Goal: Task Accomplishment & Management: Manage account settings

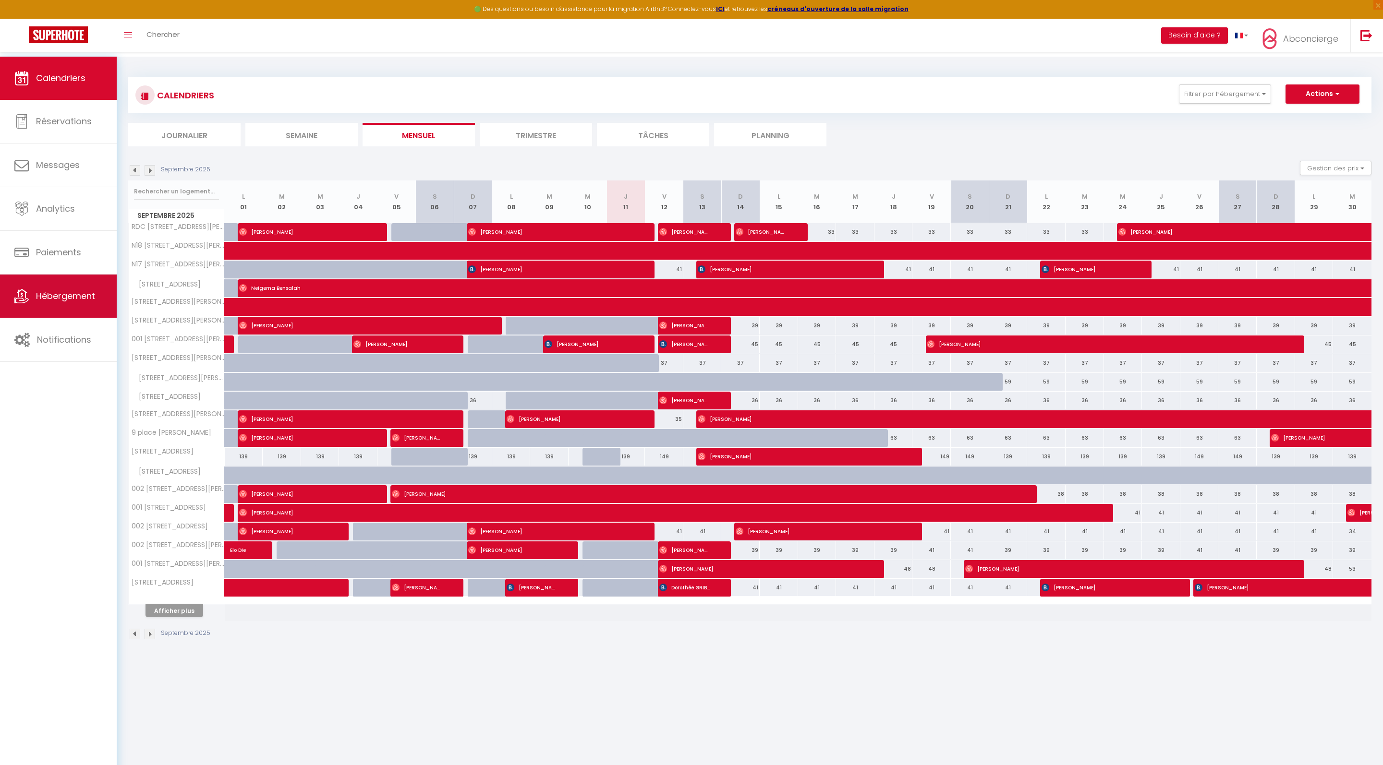
click at [76, 307] on link "Hébergement" at bounding box center [58, 296] width 117 height 43
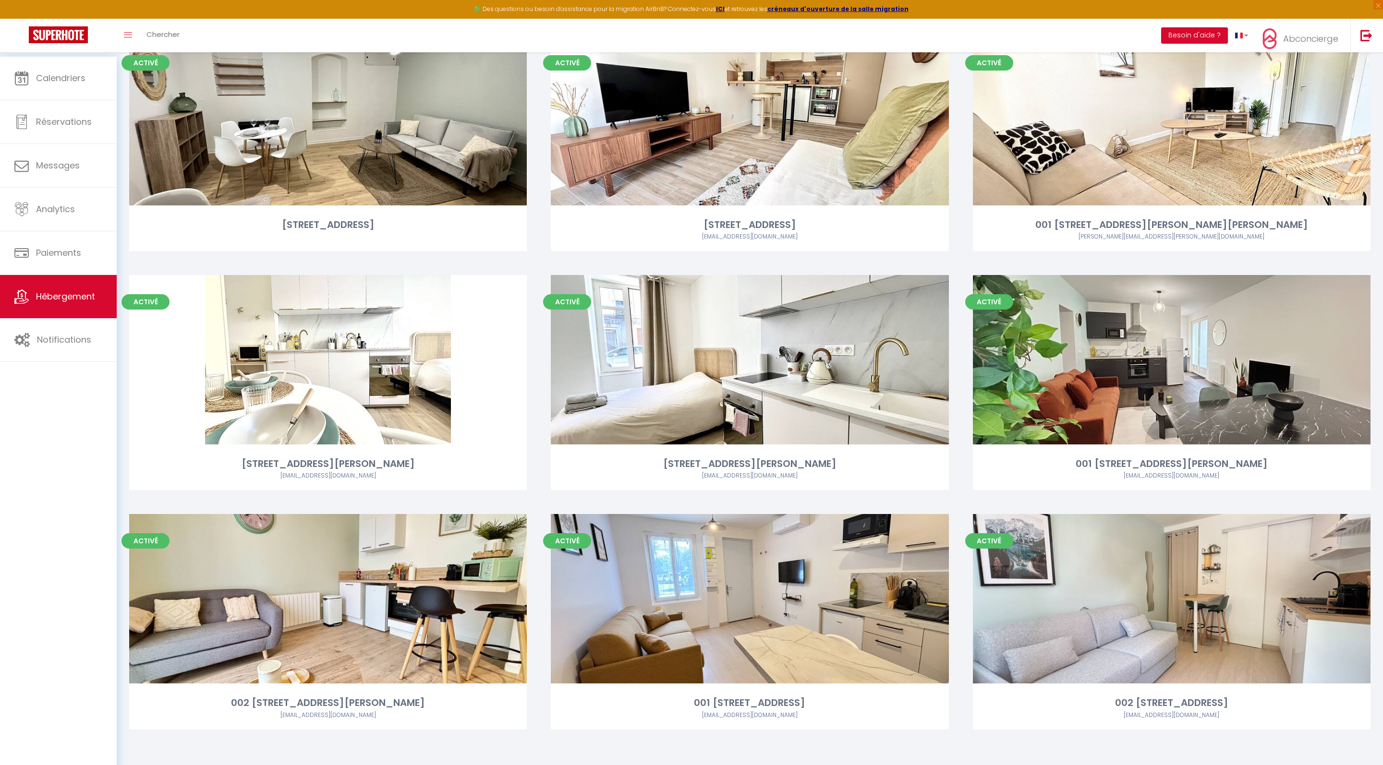
scroll to position [1823, 0]
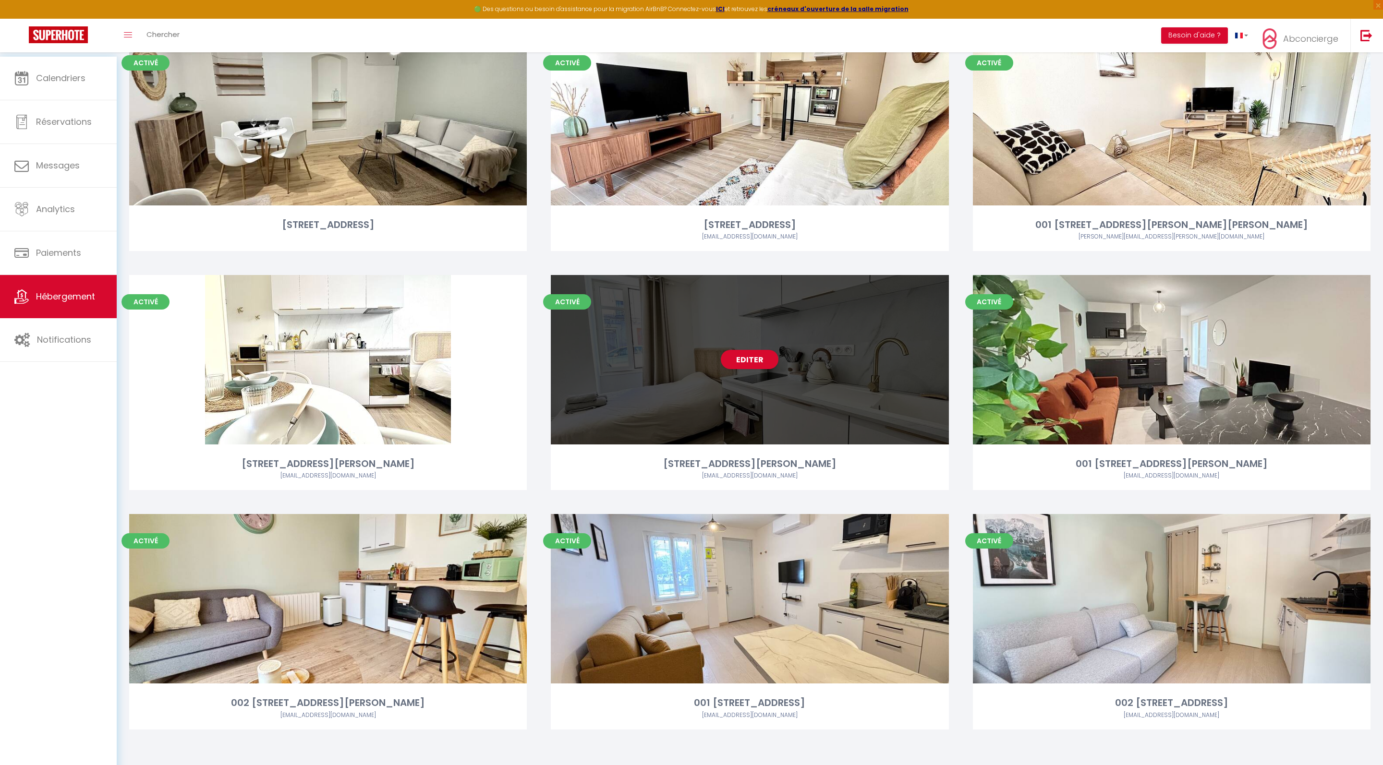
click at [787, 373] on div "Editer" at bounding box center [749, 359] width 397 height 169
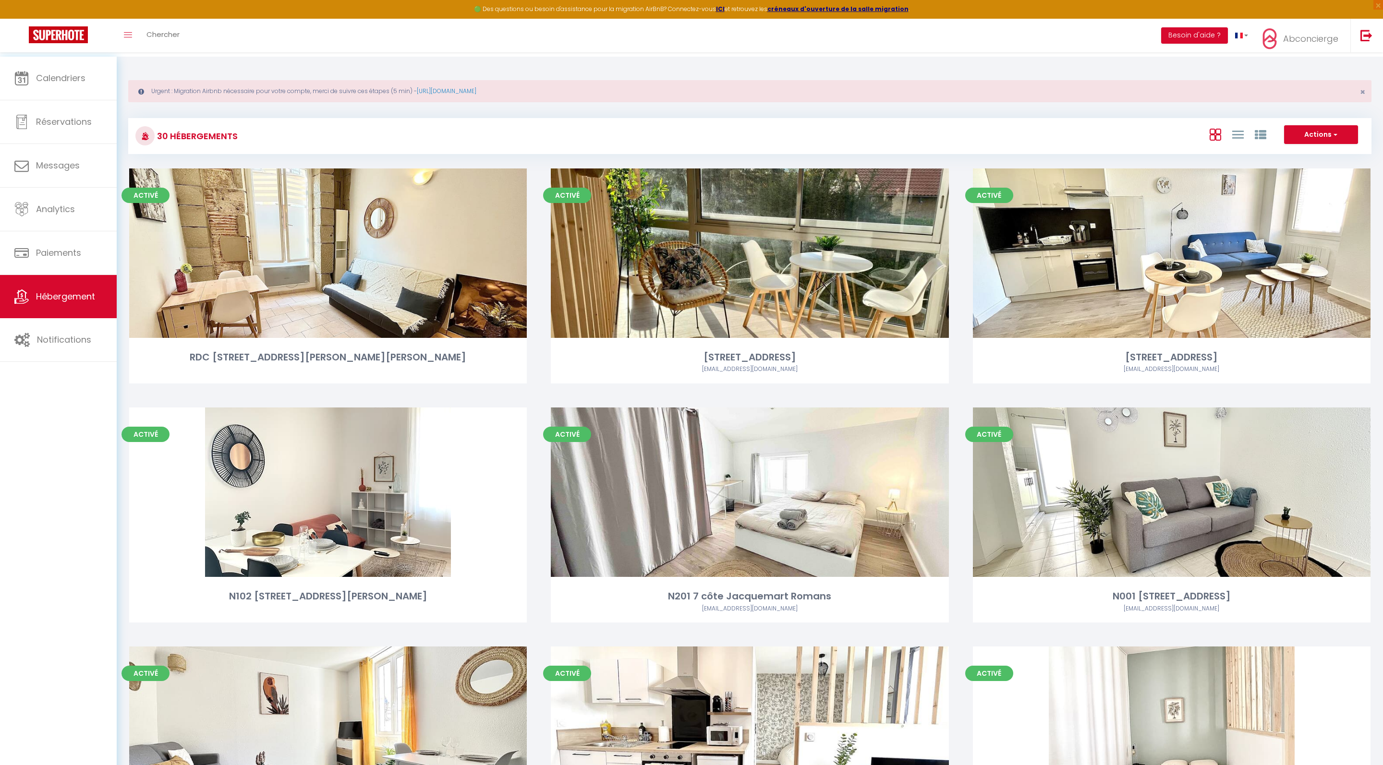
select select "3"
select select "2"
select select "1"
select select "28"
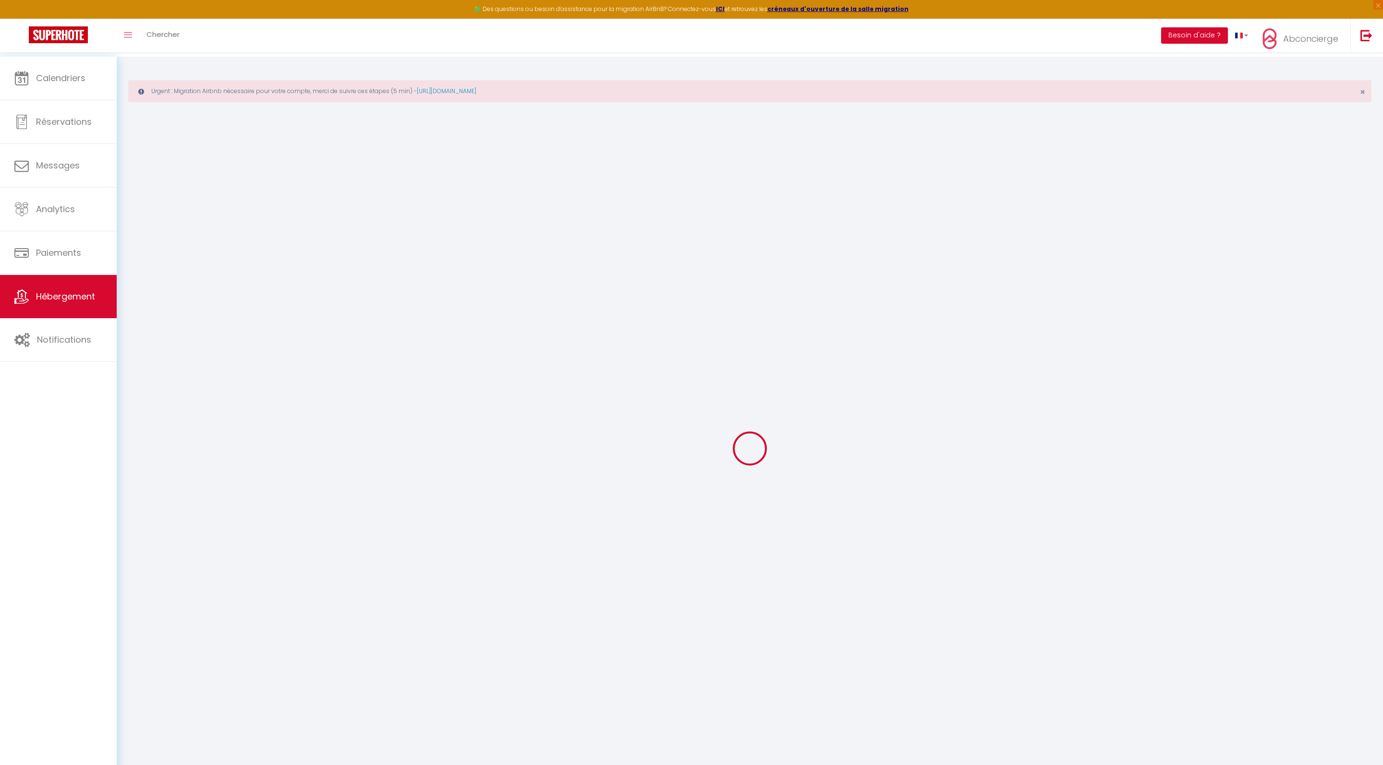
select select
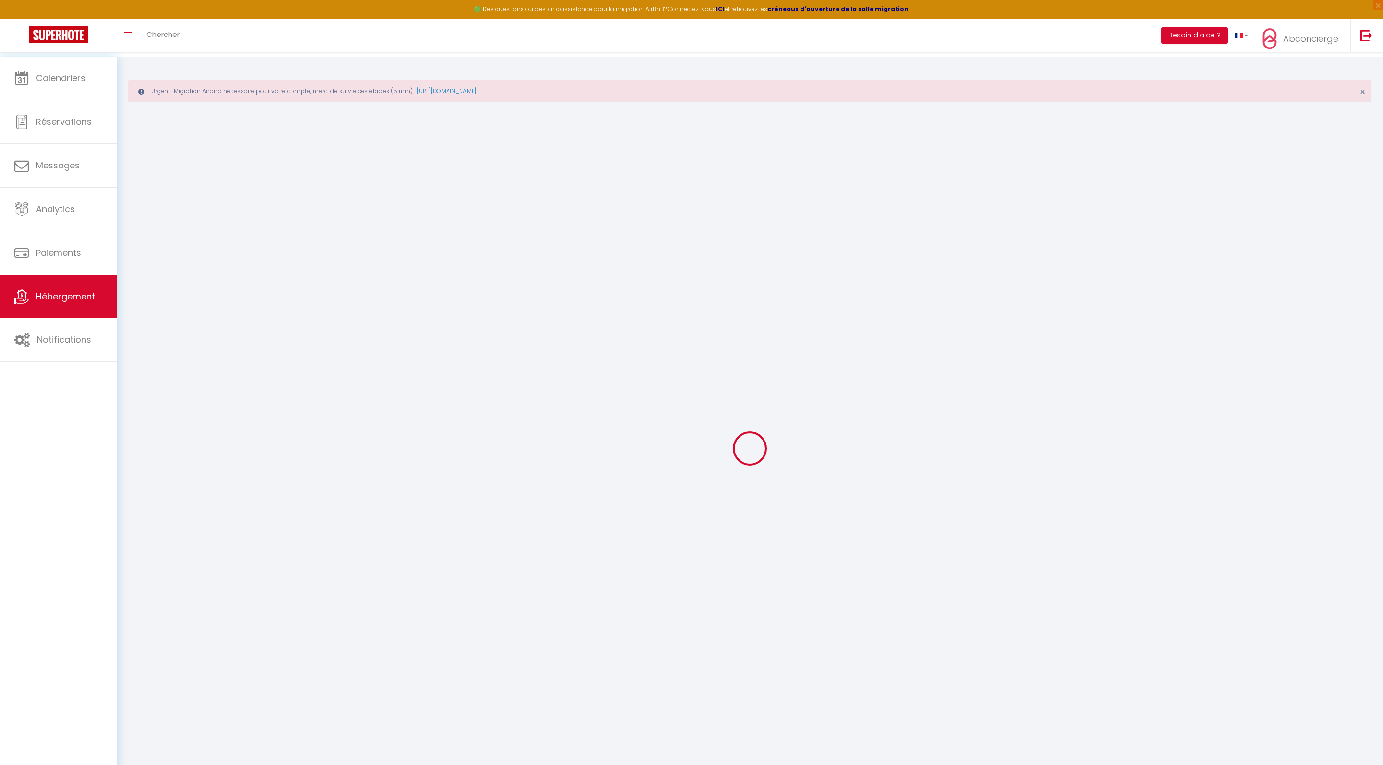
select select
checkbox input "false"
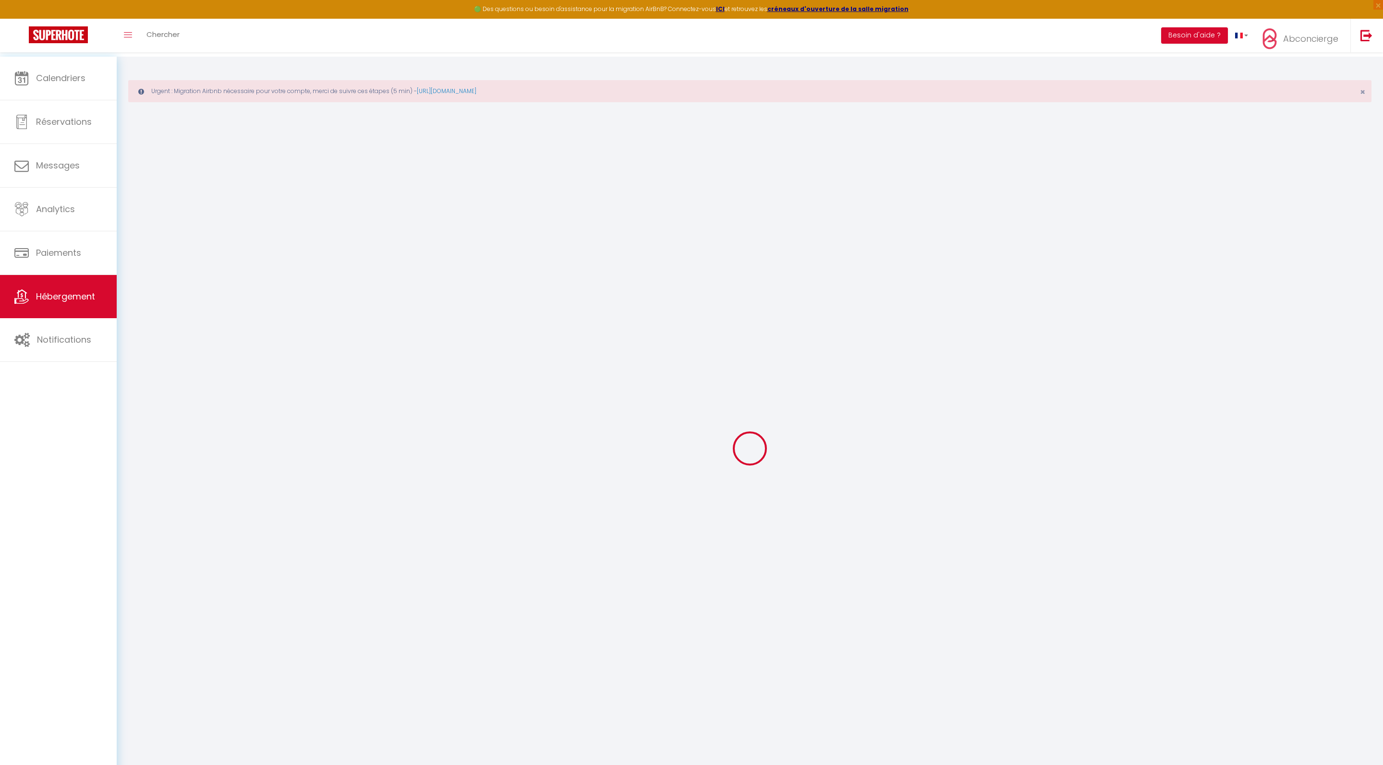
select select
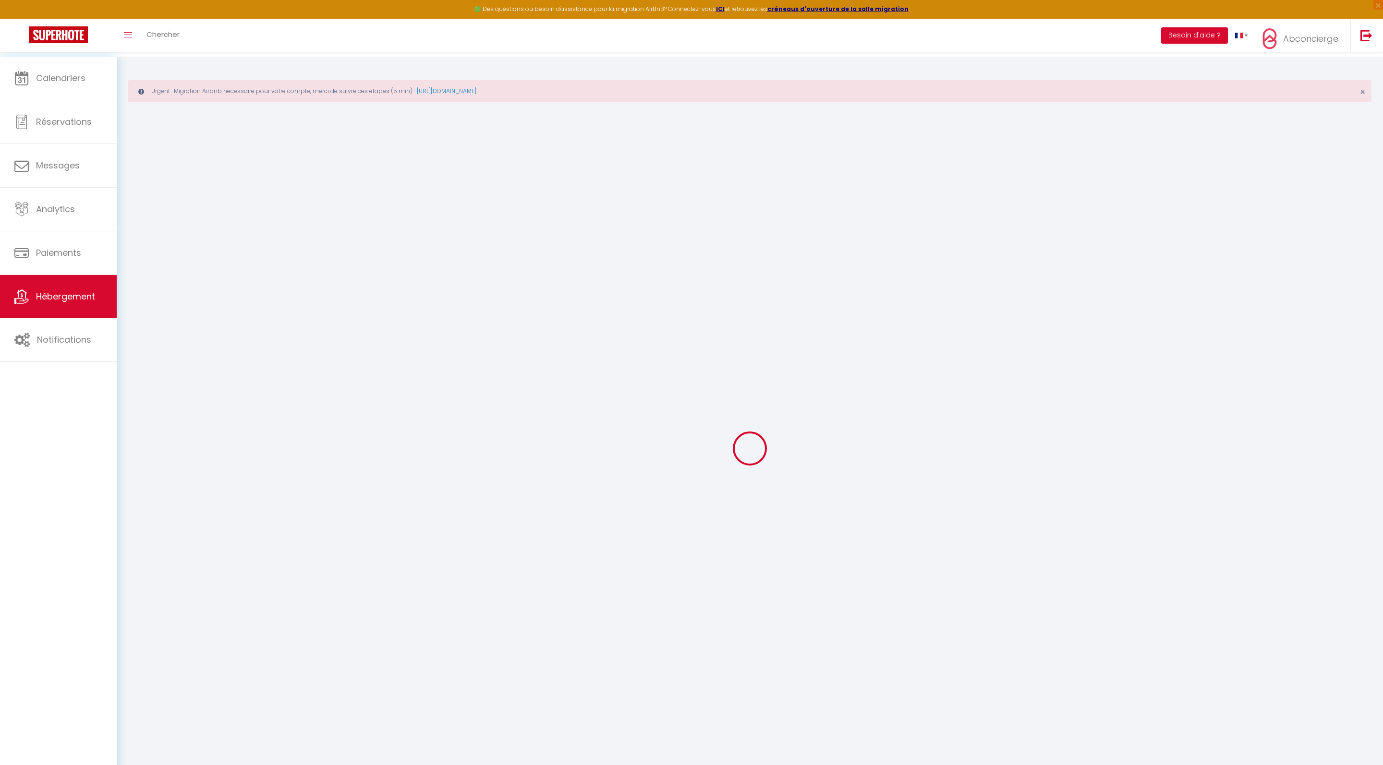
select select
checkbox input "false"
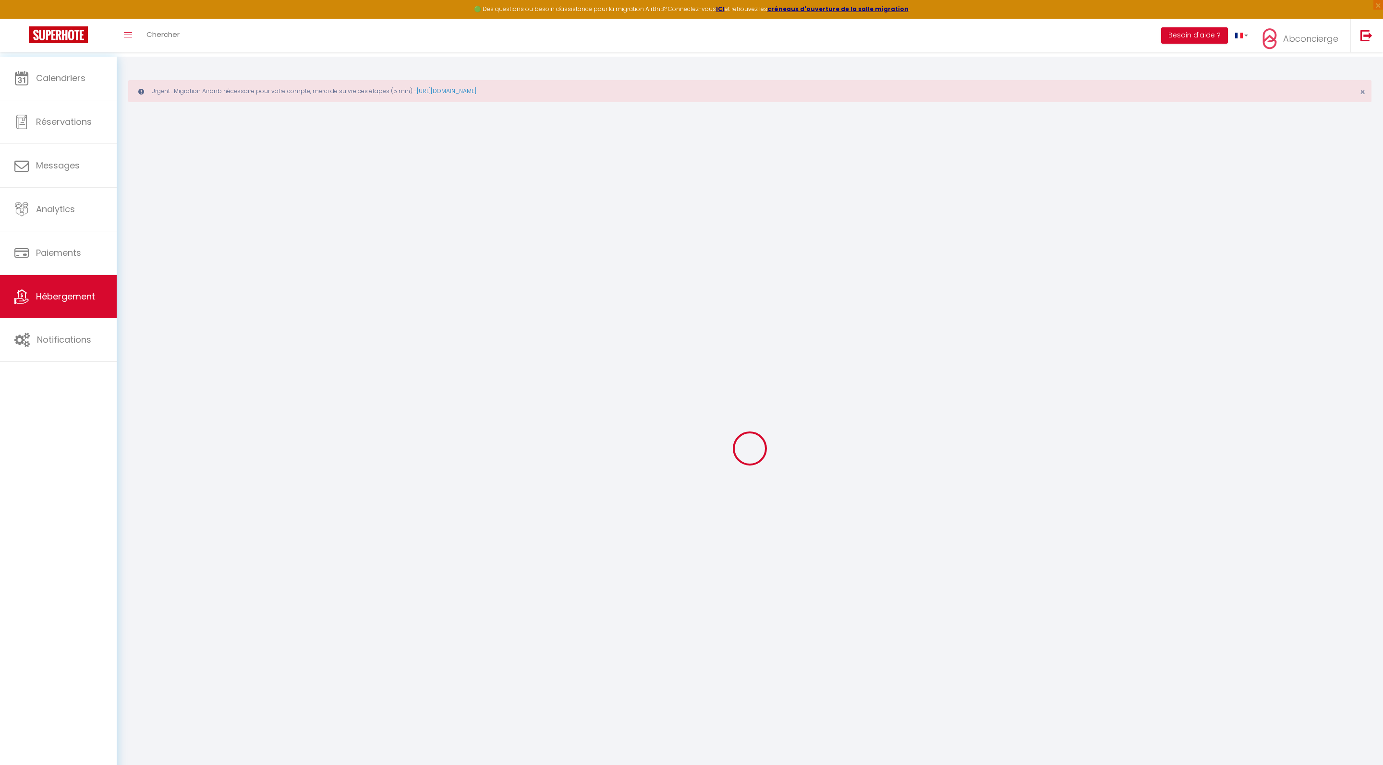
checkbox input "false"
select select
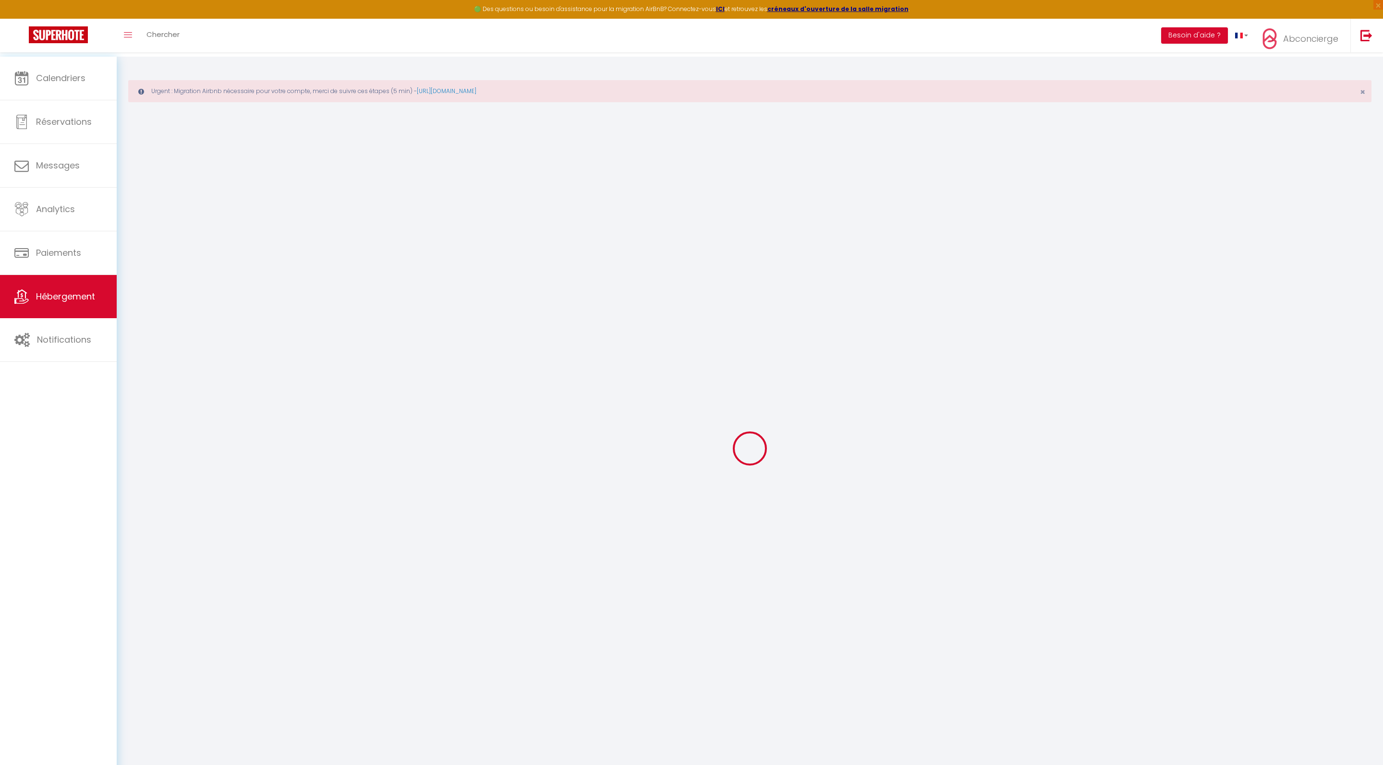
select select
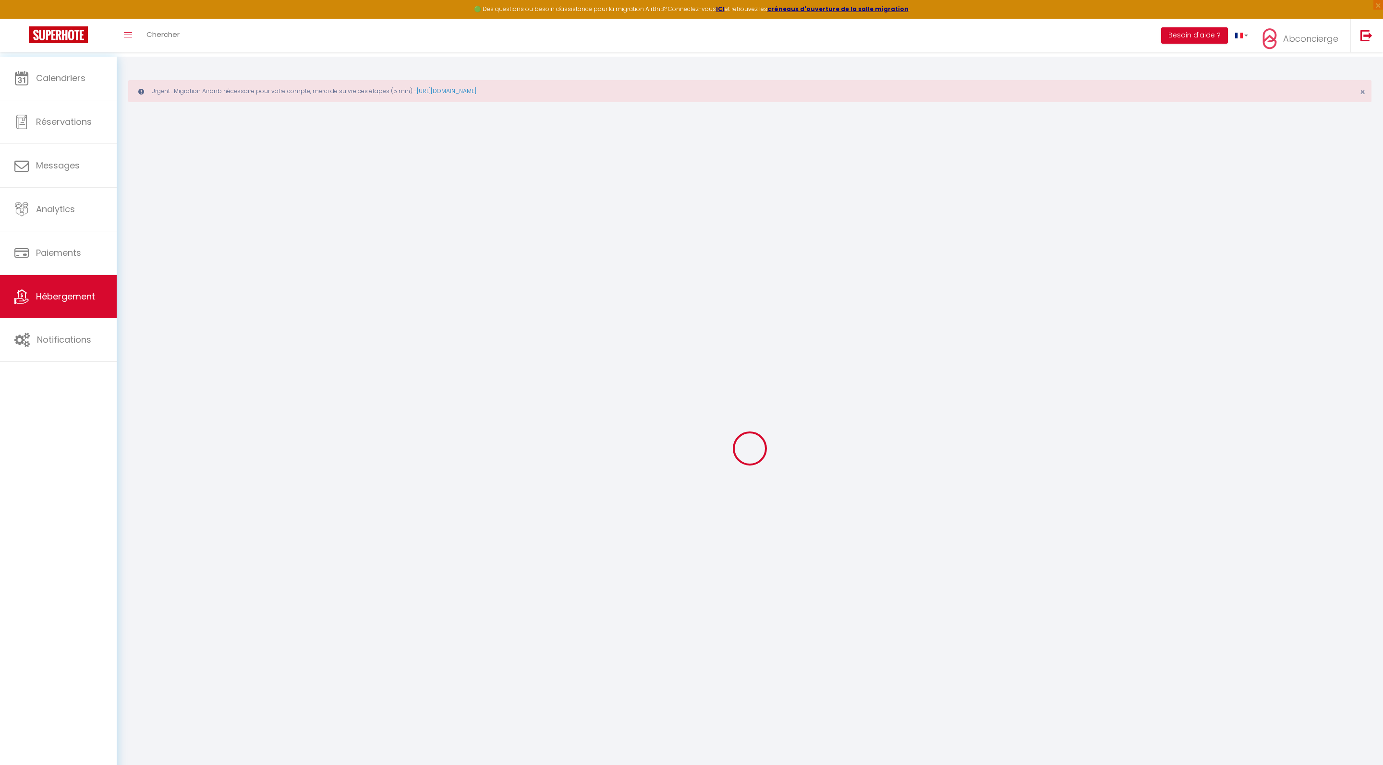
checkbox input "false"
select select
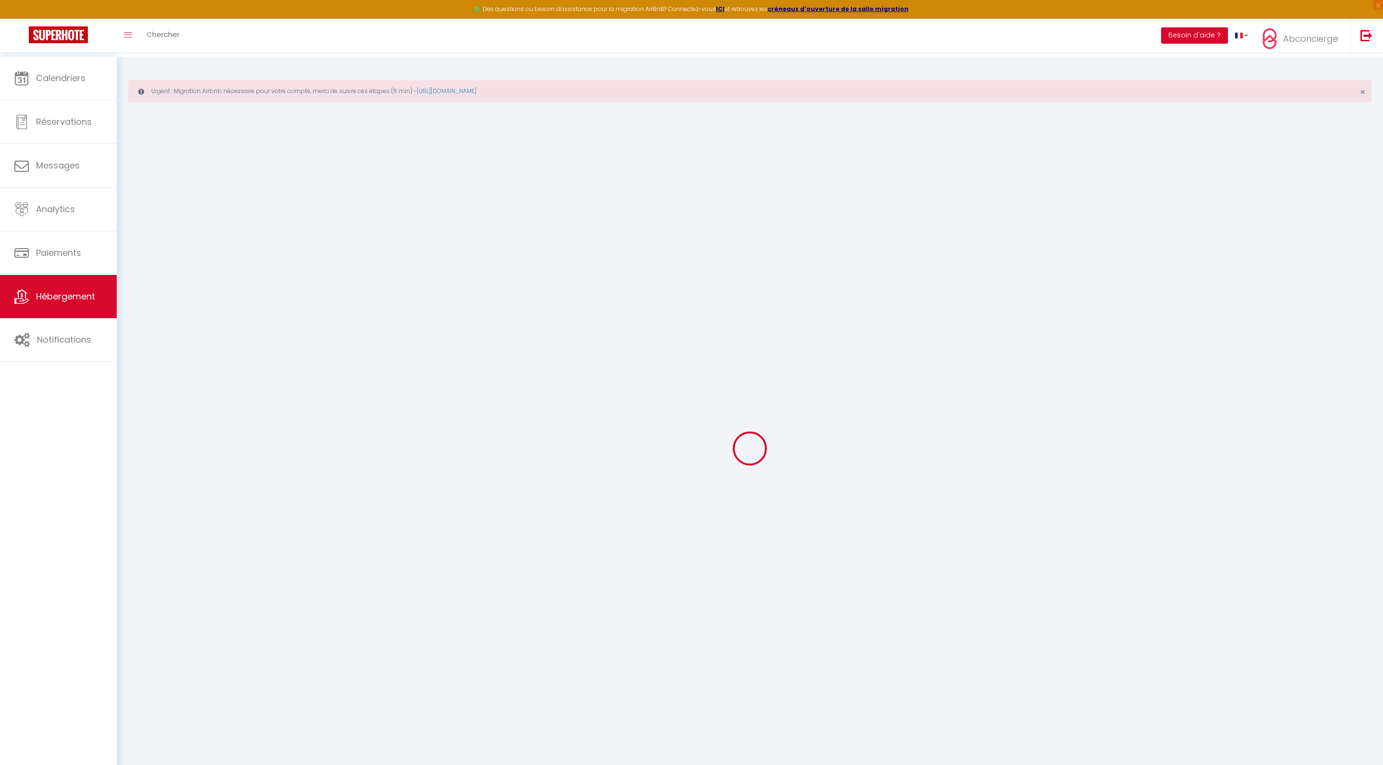
select select
type input "24 153 Gde rue Jean Jaurès BDP"
type input "Nicolas"
type input "JULLIEN CHALON"
type input "7 clos de Marvoisie"
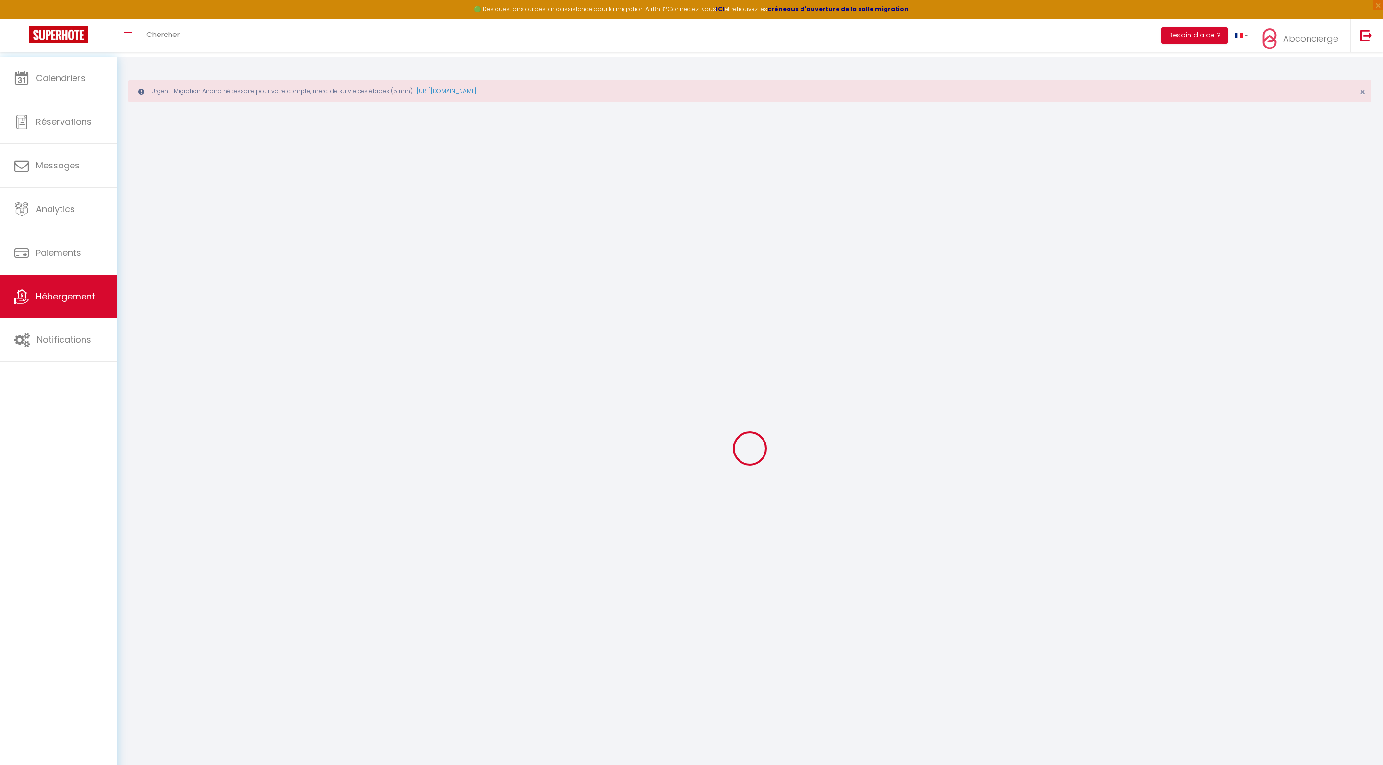
type input "38330"
type input "Montbonnot St Martin"
select select "2"
select select "0"
type input "39"
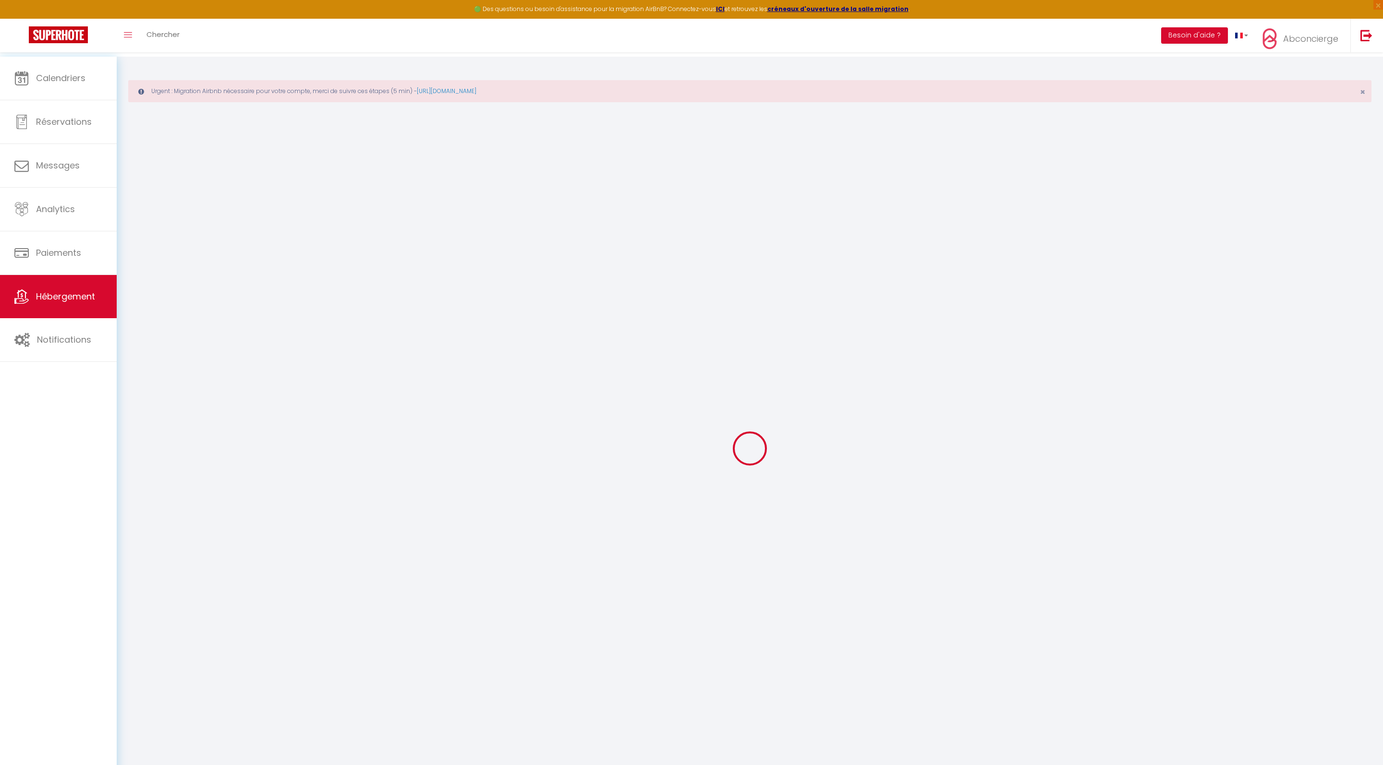
type input "25"
type input "500"
select select
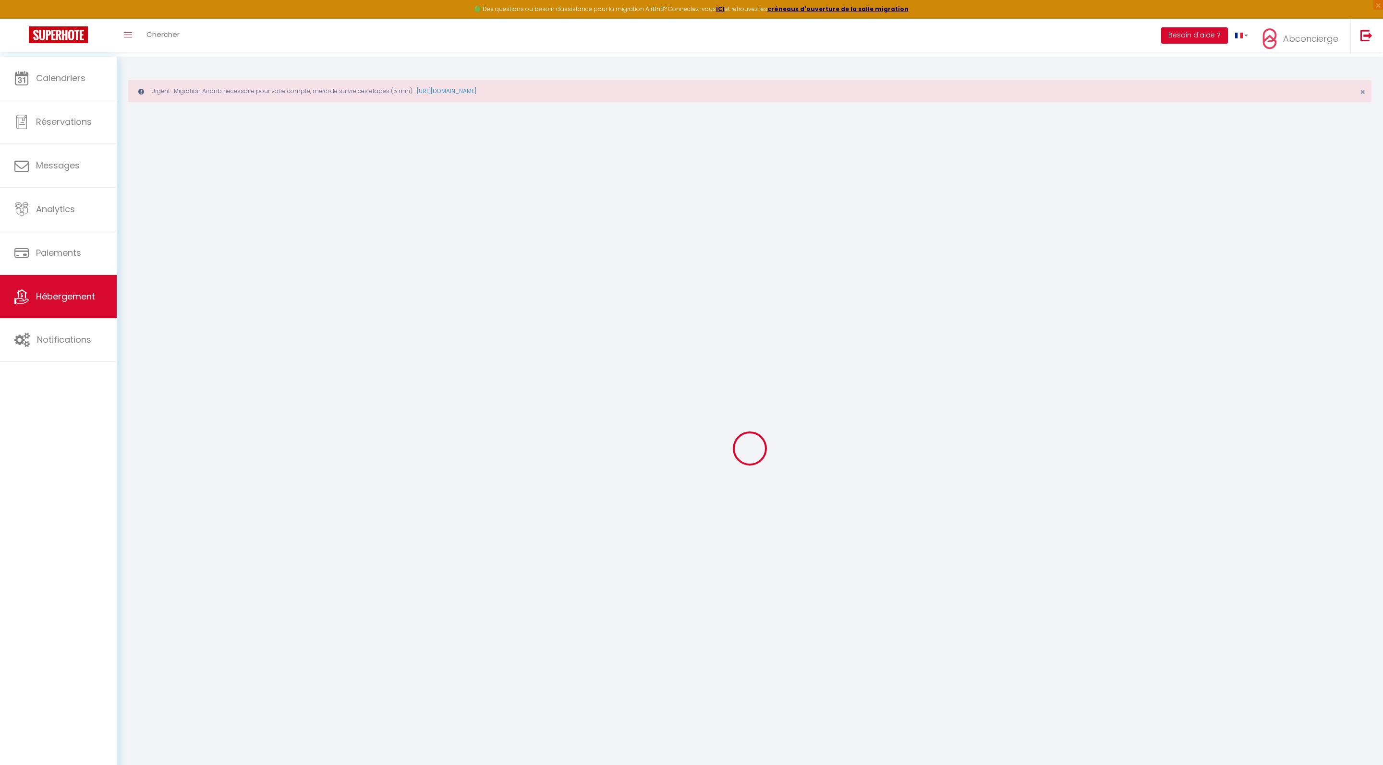
select select
type input "153 Grand'Rue Jean Jaures"
type input "26300"
type input "Bourg-de-Péage"
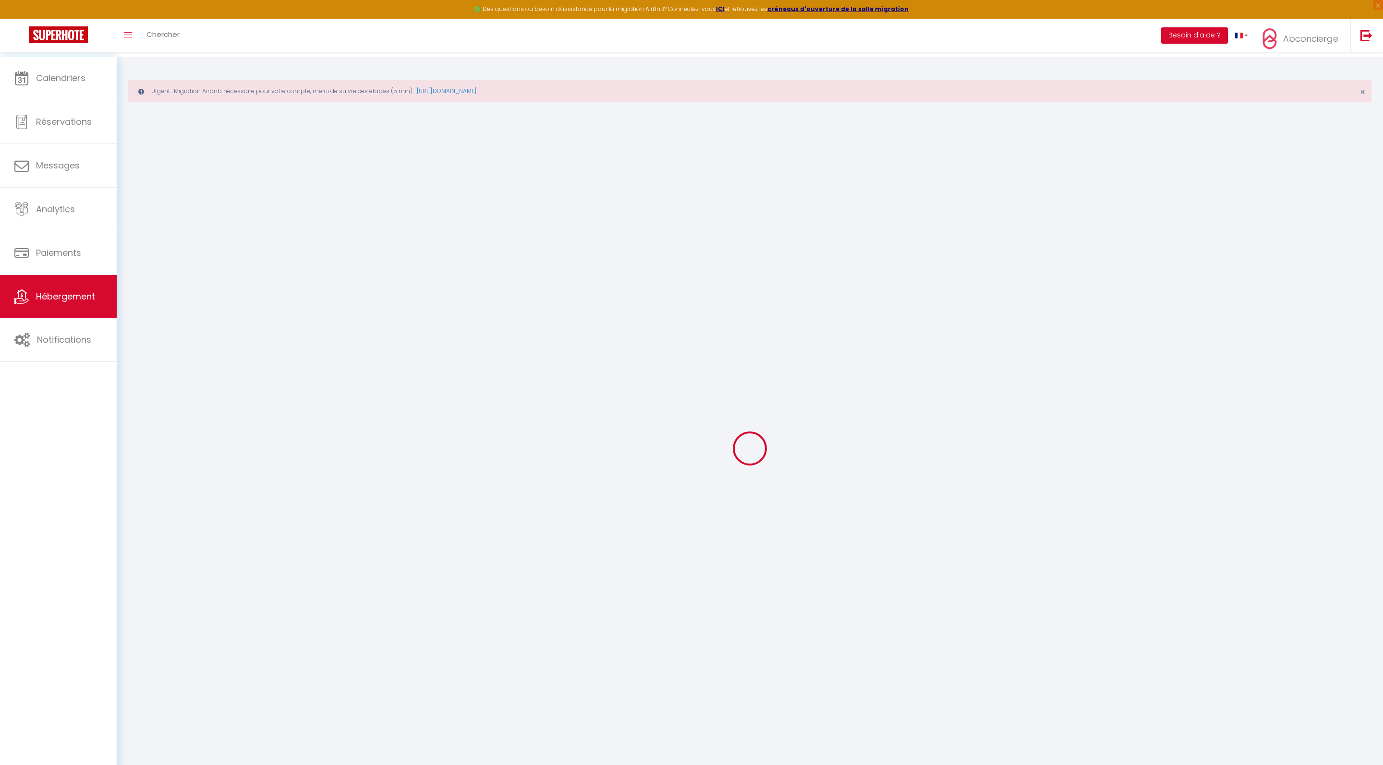
type input "contact@abconcierge.fr"
select select
checkbox input "false"
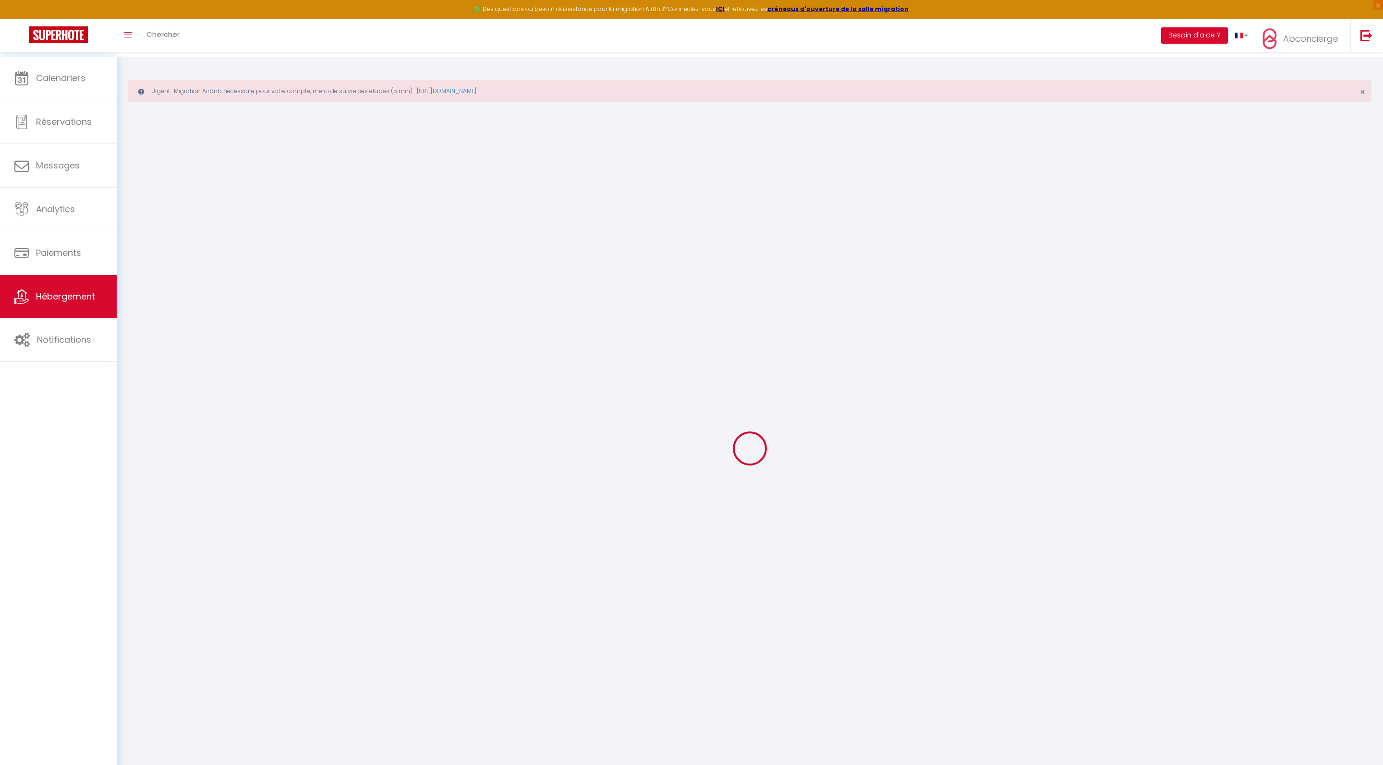
checkbox input "false"
type input "100"
type input "25"
type input "0"
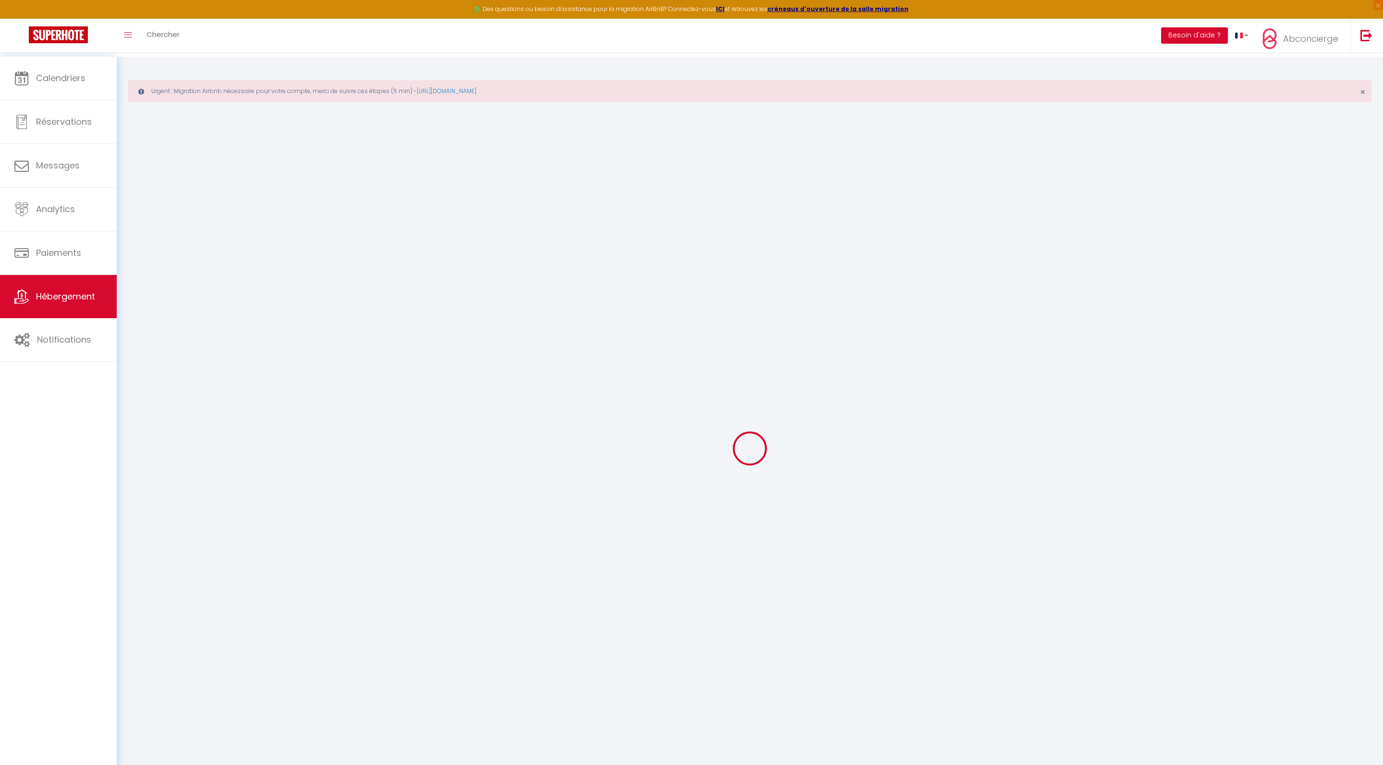
type input "0"
select select
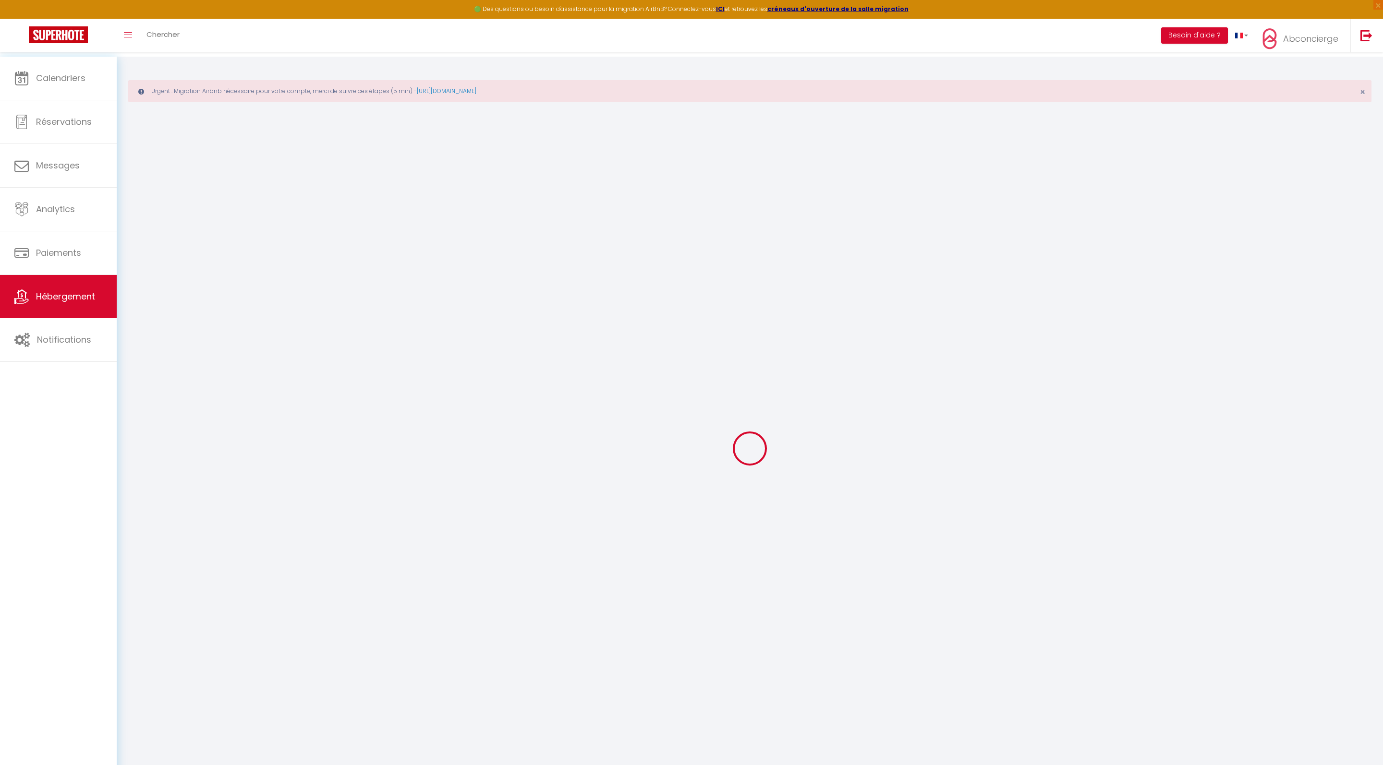
select select
checkbox input "false"
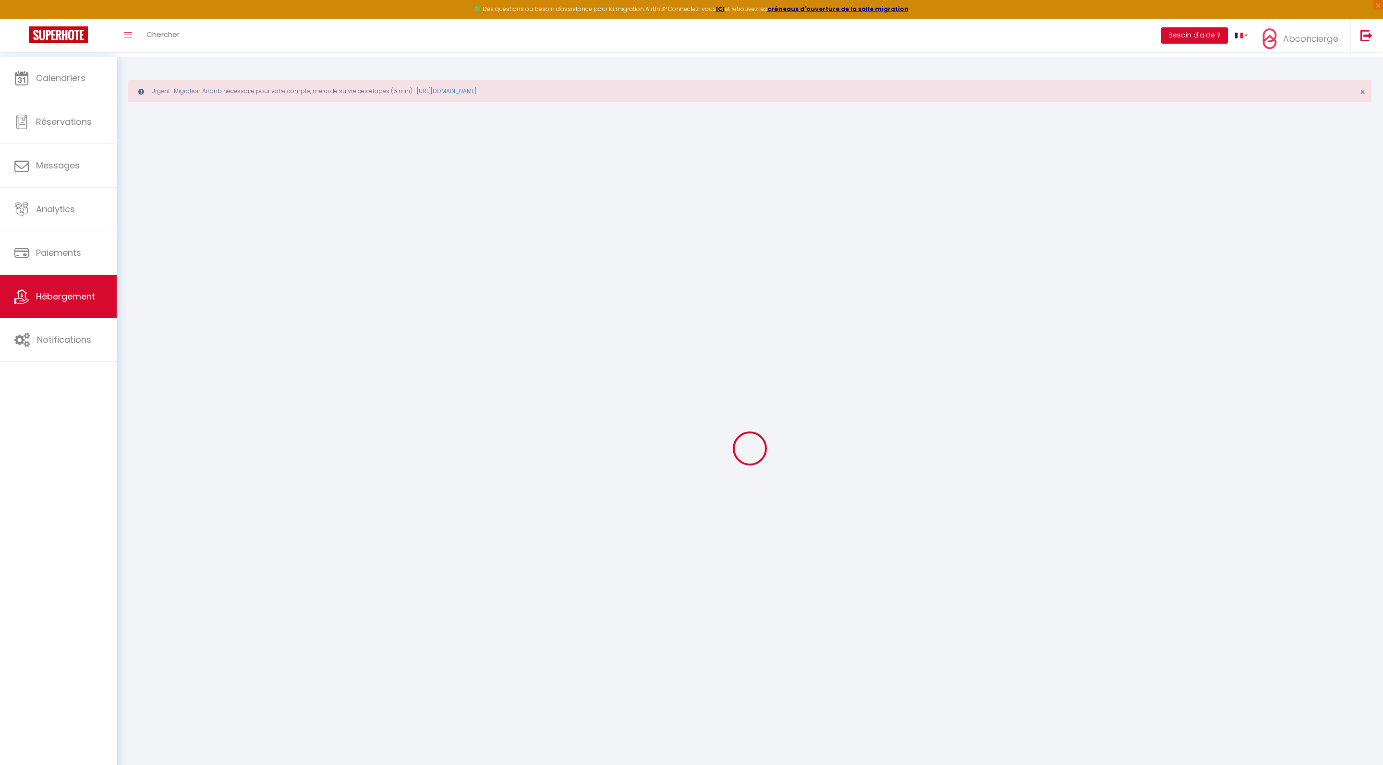
checkbox input "false"
select select
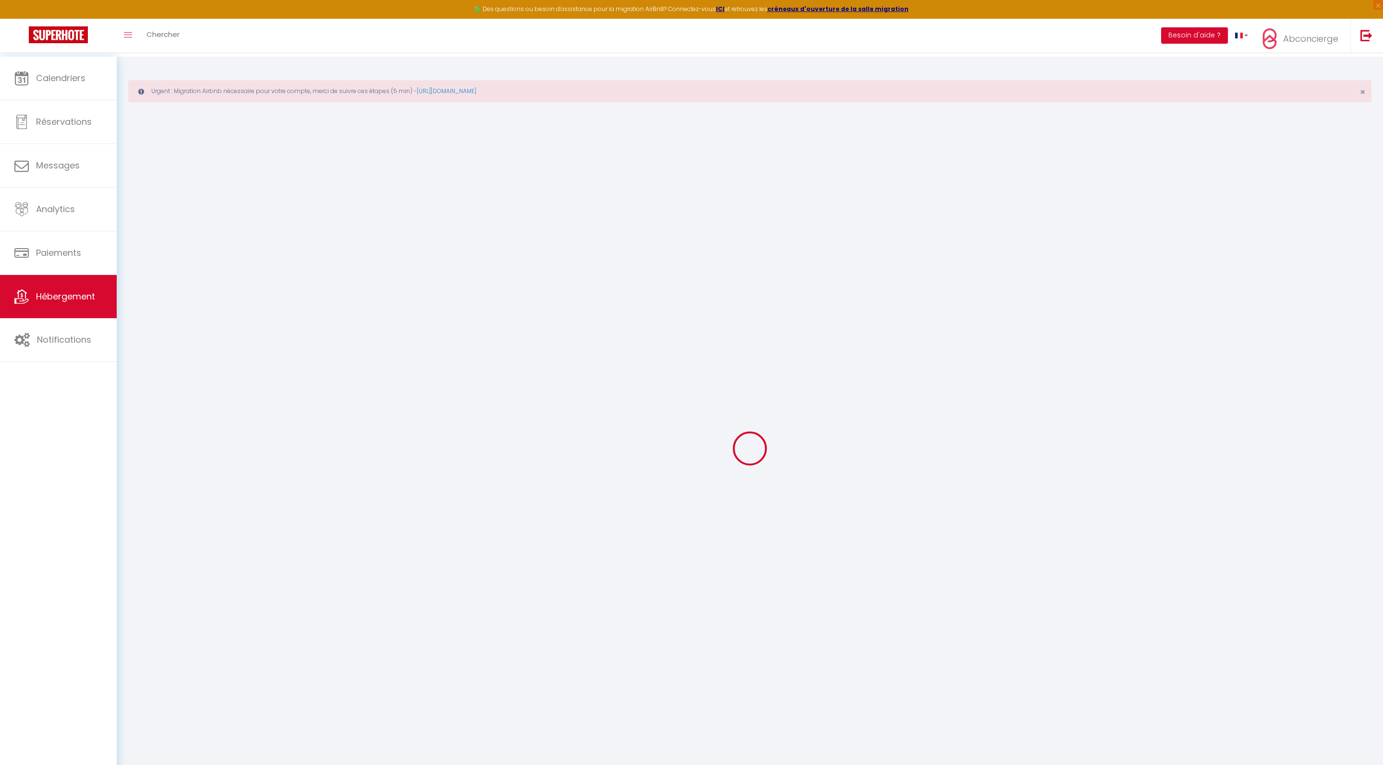
select select
checkbox input "false"
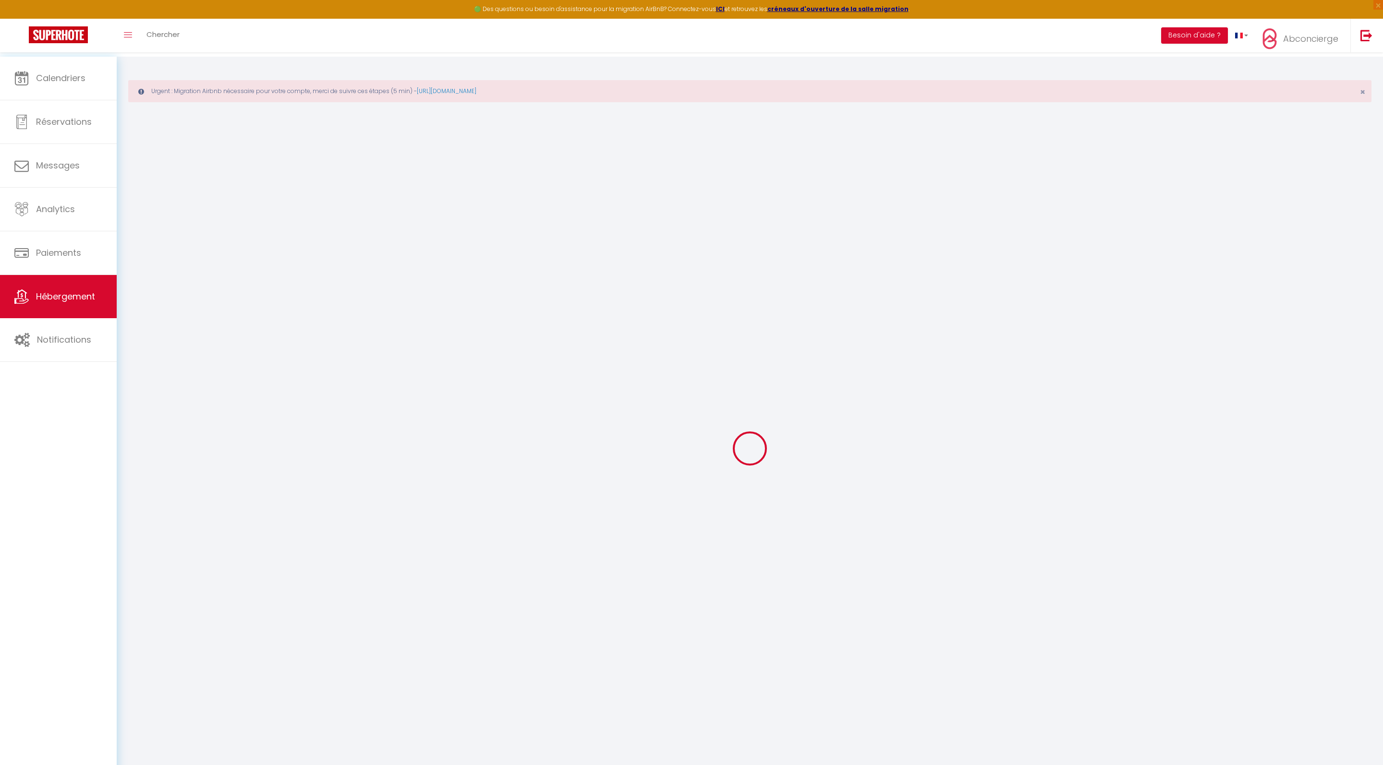
checkbox input "false"
select select
checkbox input "false"
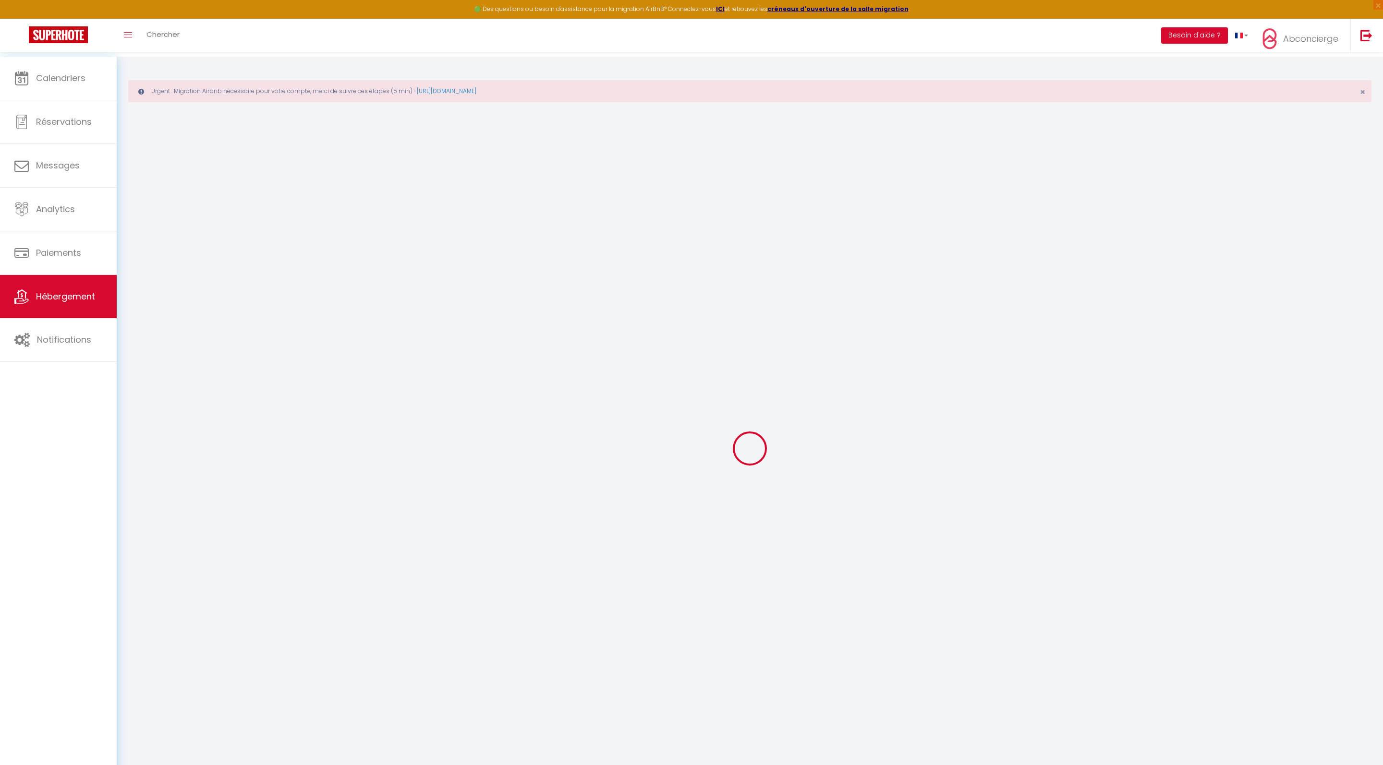
checkbox input "false"
select select "16:00"
select select
select select "10:00"
select select "30"
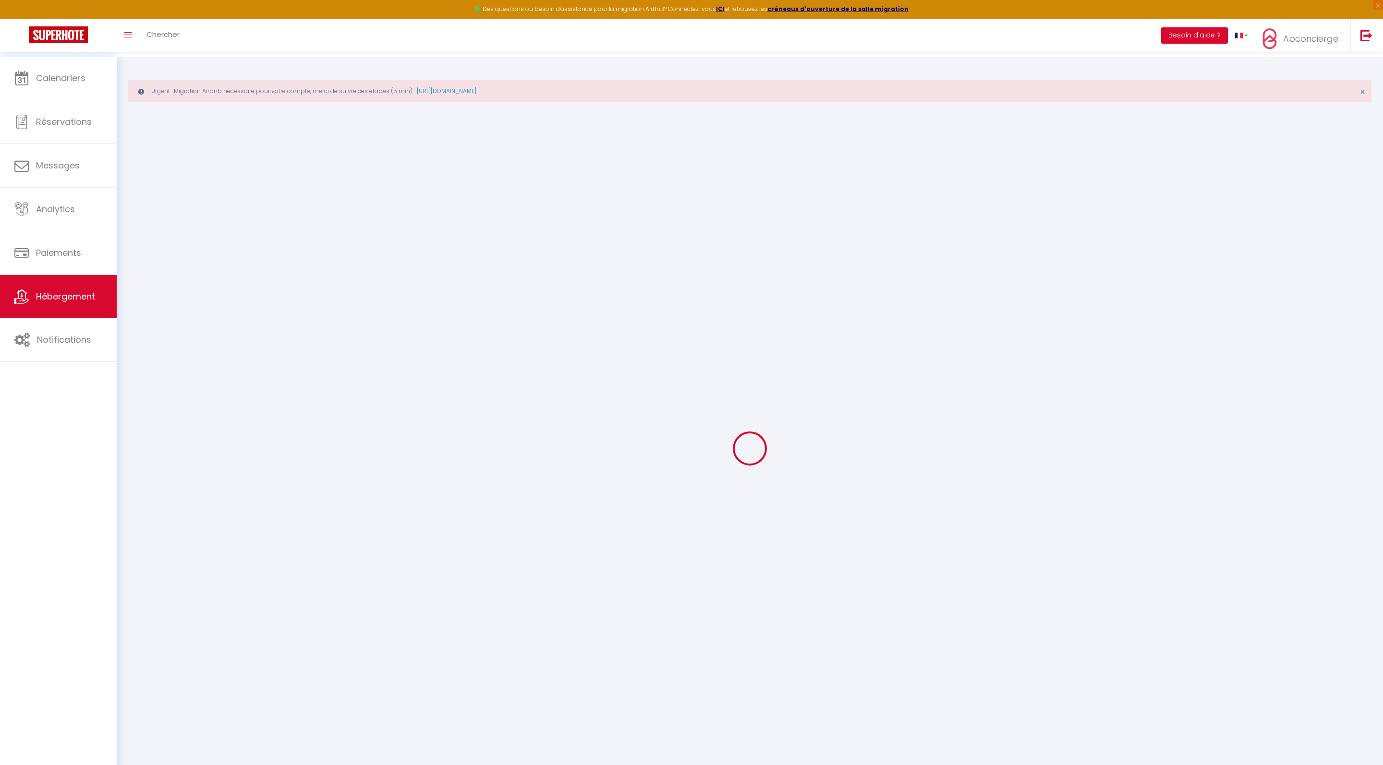
select select "120"
select select
checkbox input "false"
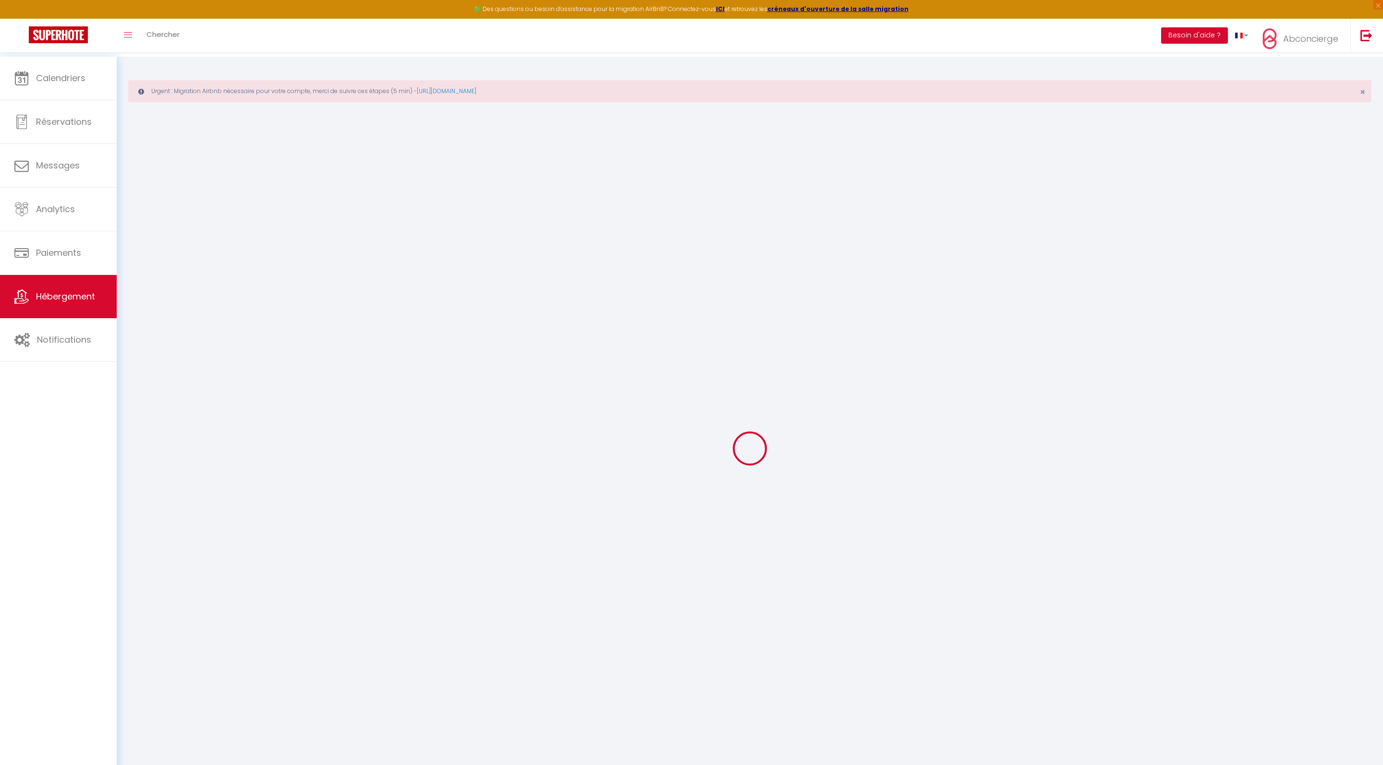
checkbox input "false"
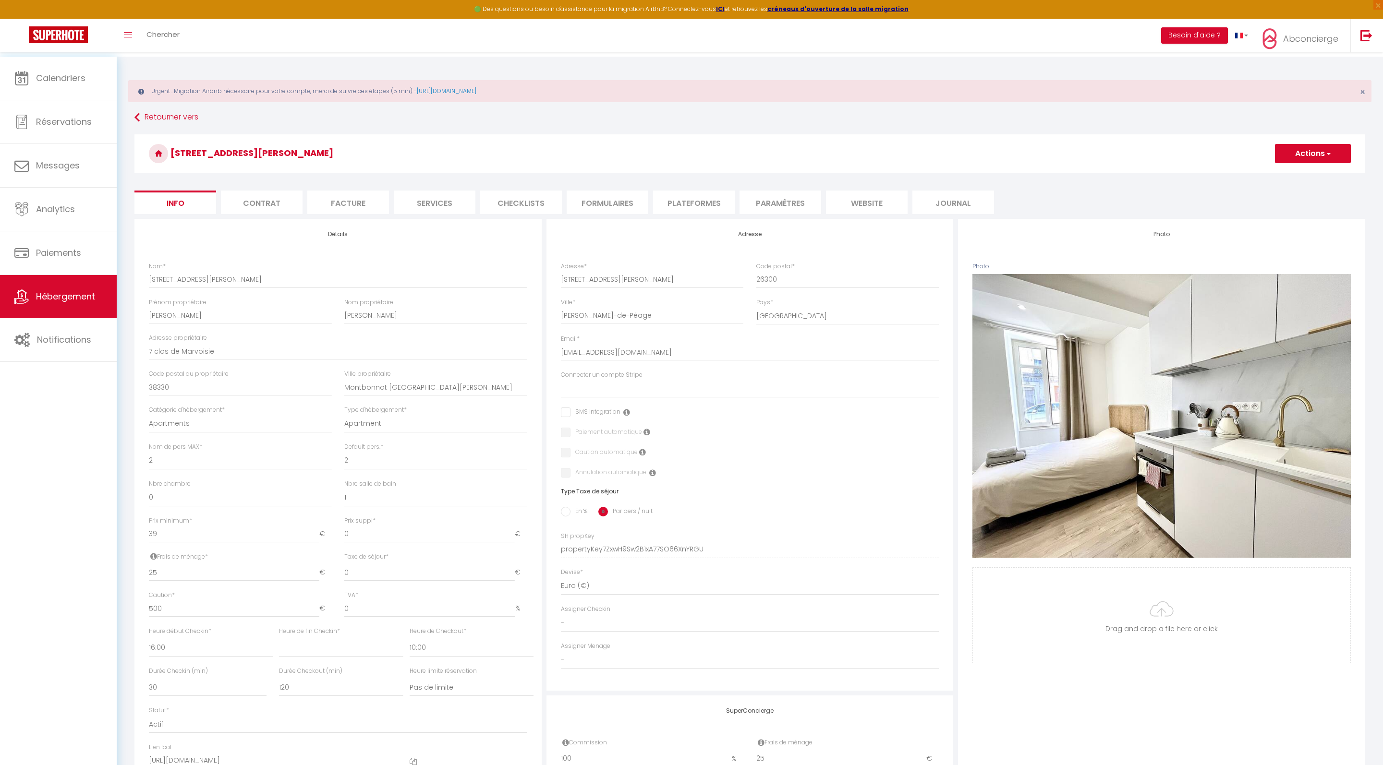
click at [1330, 156] on button "Actions" at bounding box center [1313, 153] width 76 height 19
click at [1263, 206] on link "Supprimer" at bounding box center [1298, 199] width 103 height 12
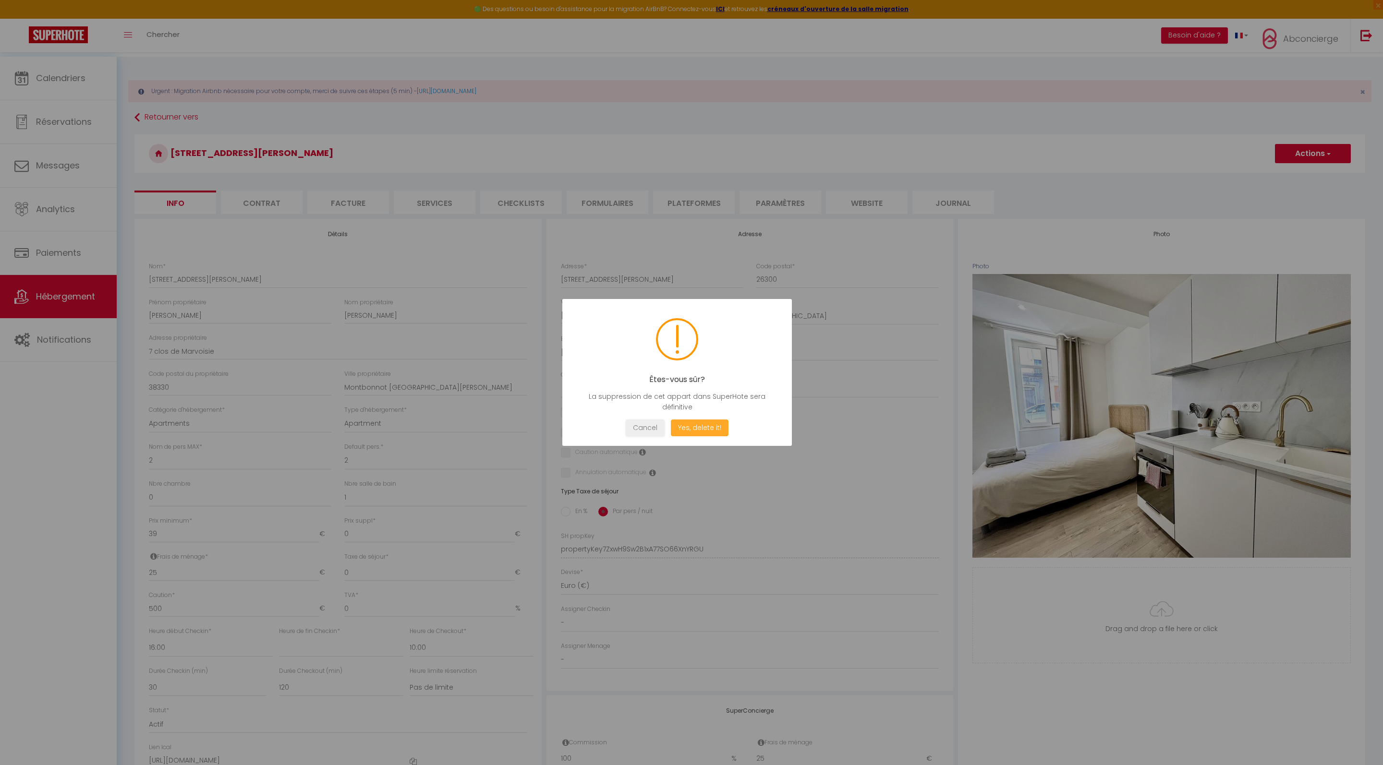
click at [725, 432] on button "Yes, delete it!" at bounding box center [700, 428] width 58 height 17
click at [718, 436] on button "Oui, je veux supprimer" at bounding box center [699, 427] width 89 height 17
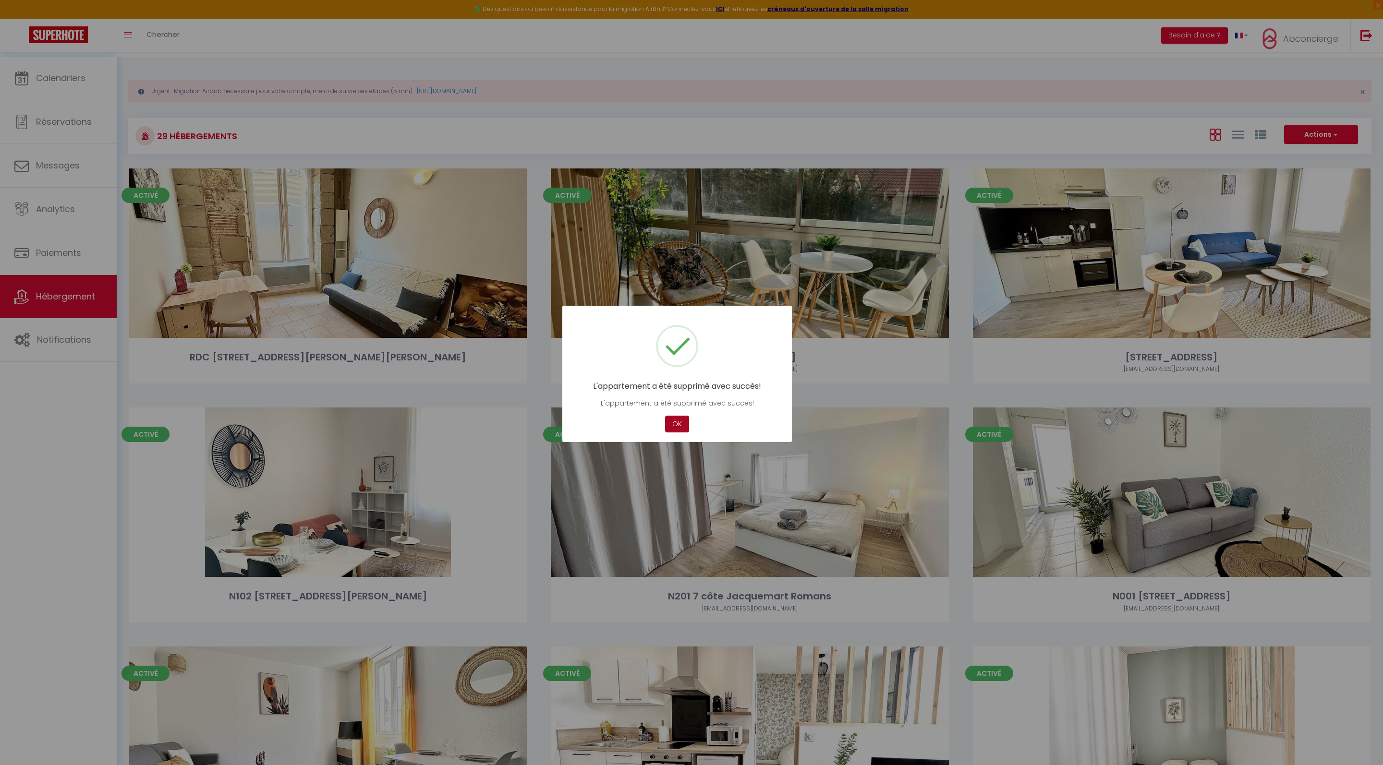
click at [674, 426] on button "OK" at bounding box center [677, 424] width 24 height 17
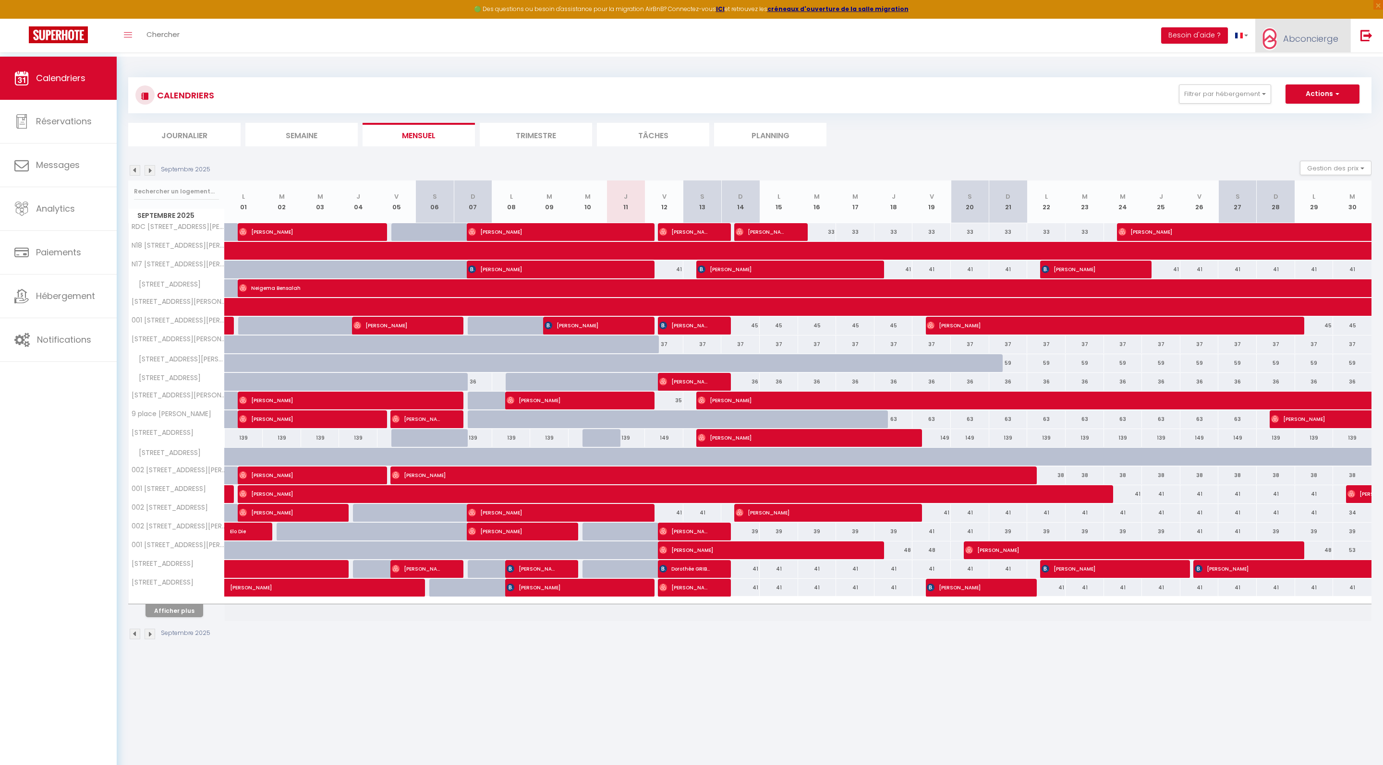
click at [1295, 43] on span "Abconcierge" at bounding box center [1310, 39] width 55 height 12
click at [1361, 38] on img at bounding box center [1366, 35] width 12 height 12
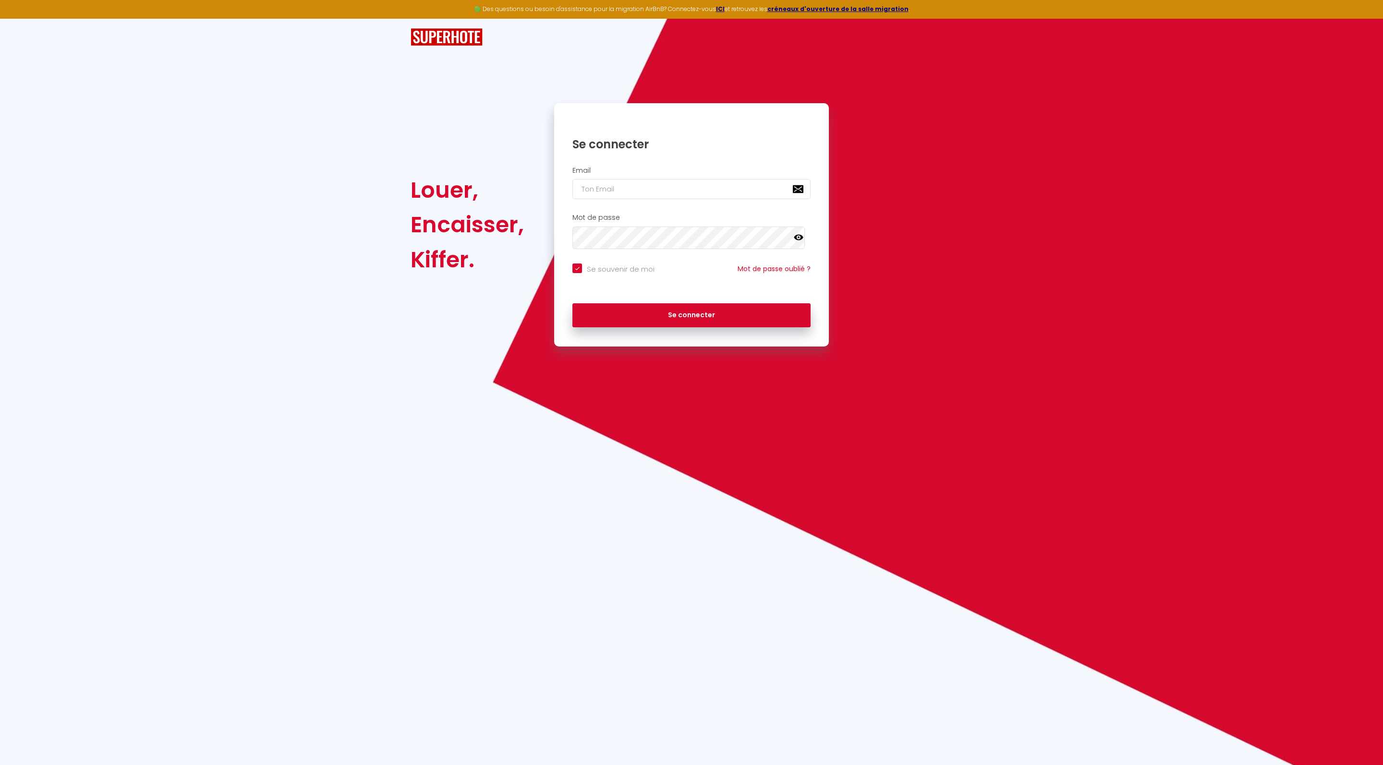
type input "m"
checkbox input "true"
type input "me"
checkbox input "true"
type input "meg"
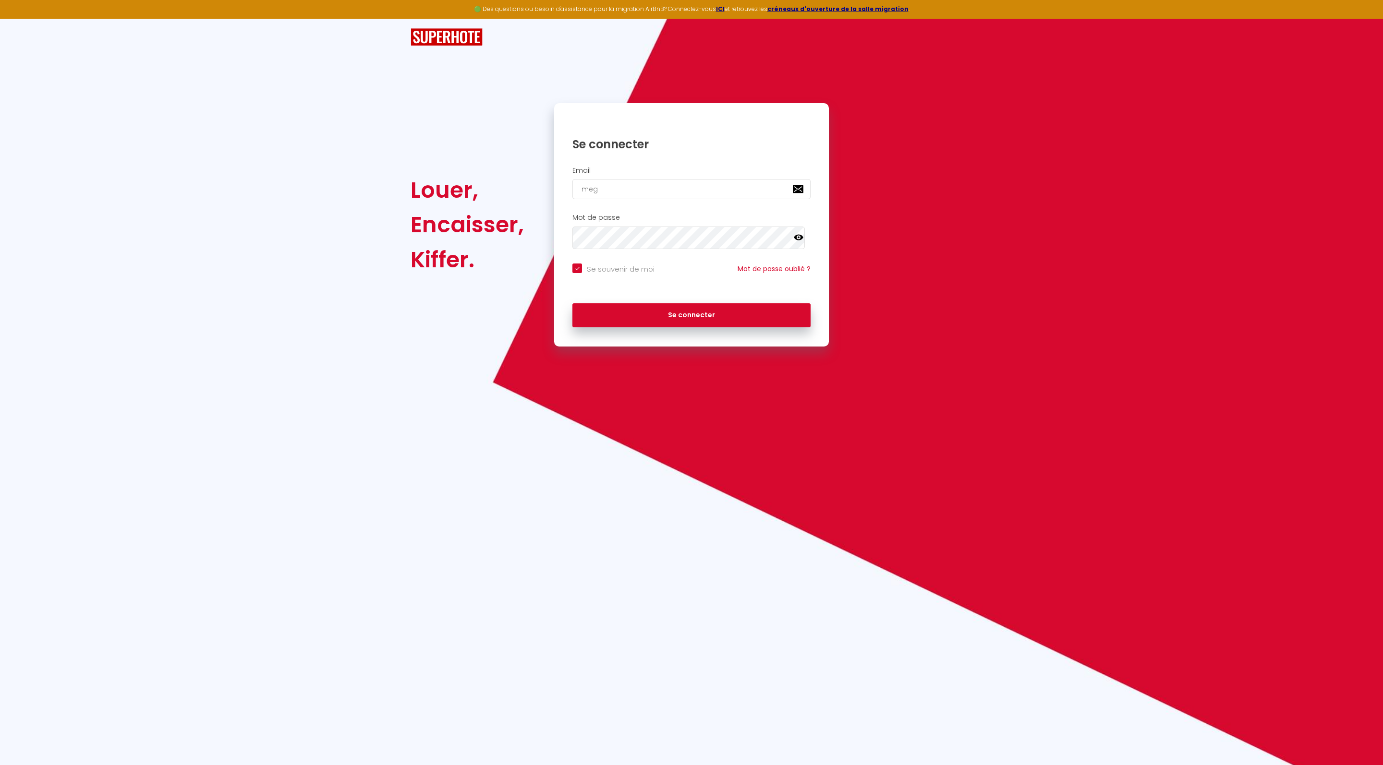
checkbox input "true"
type input "mega"
checkbox input "true"
type input "megan"
checkbox input "true"
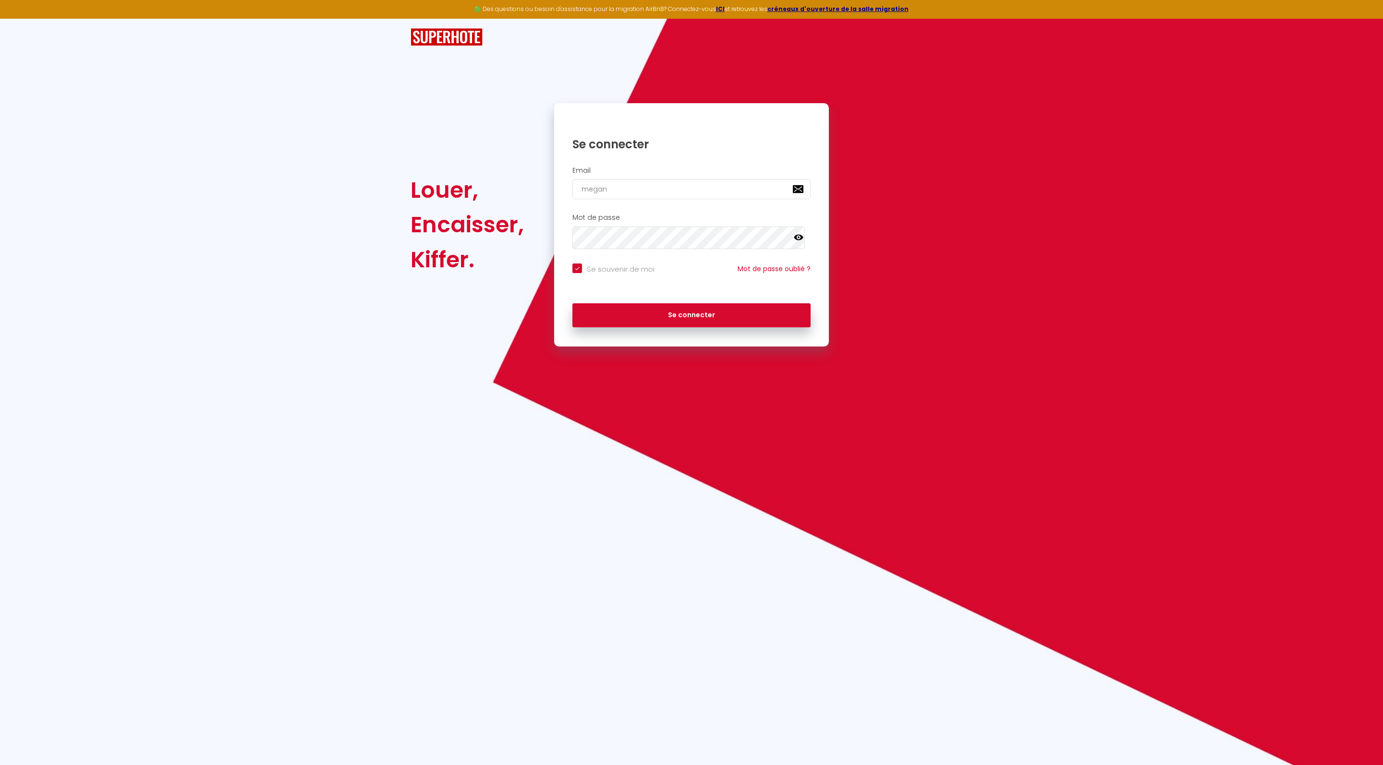
type input "megane"
checkbox input "true"
type input "[EMAIL_ADDRESS][PERSON_NAME][DOMAIN_NAME]"
click at [652, 327] on button "Se connecter" at bounding box center [691, 315] width 238 height 24
checkbox input "true"
